Goal: Find specific page/section: Locate a particular part of the current website

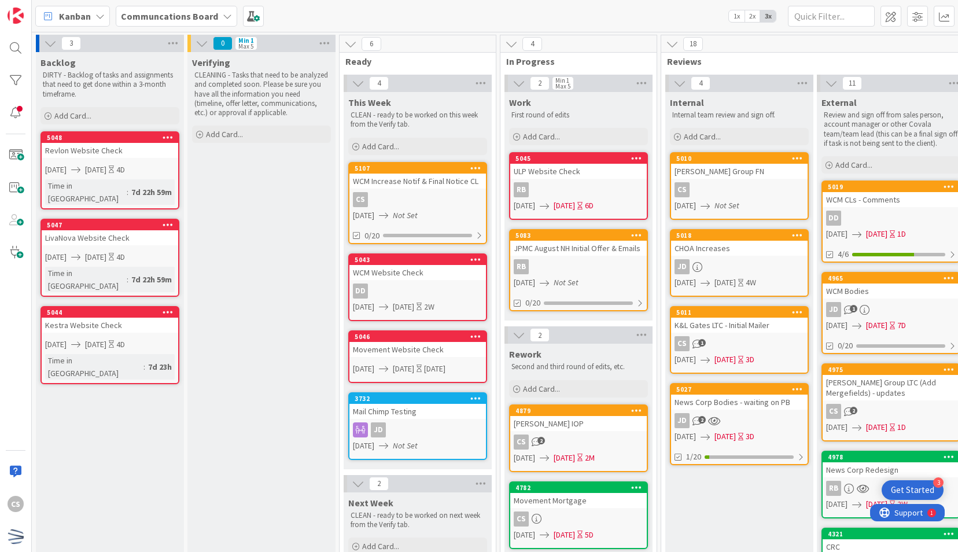
scroll to position [116, 0]
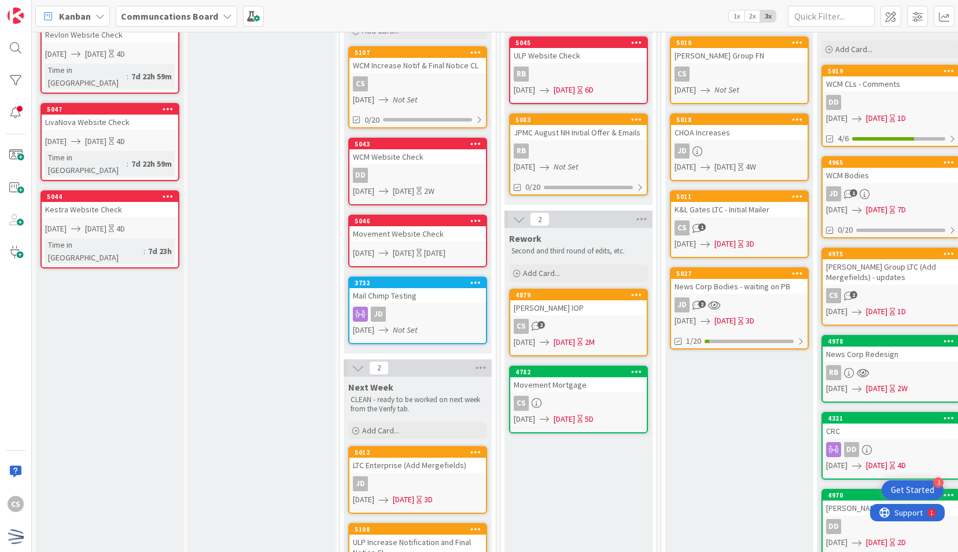
click at [288, 304] on div "Verifying CLEANING - Tasks that need to be analyzed and completed soon. Please …" at bounding box center [261, 434] width 148 height 996
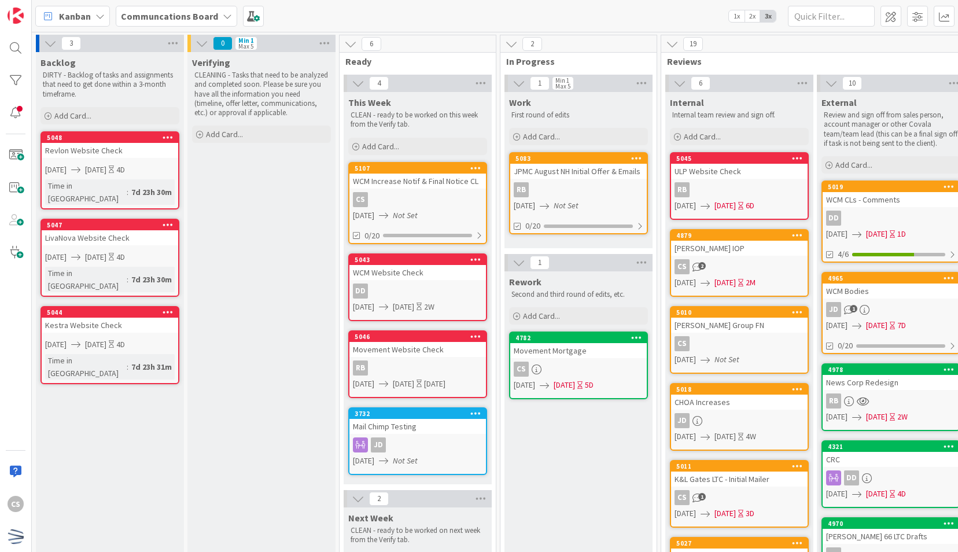
click at [460, 188] on link "5107 WCM Increase Notif & Final Notice CL CS [DATE] Not Set 0/20" at bounding box center [417, 203] width 139 height 82
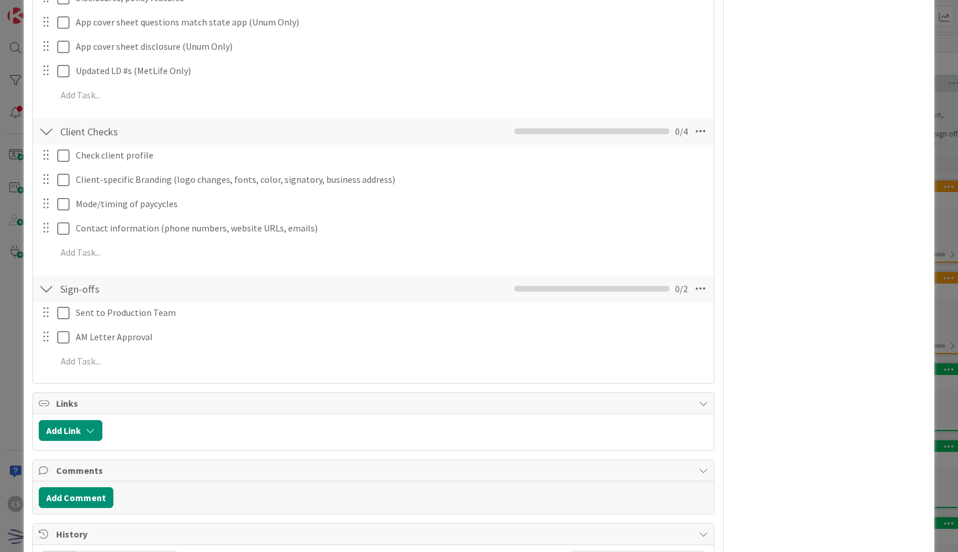
scroll to position [774, 0]
